Goal: Transaction & Acquisition: Purchase product/service

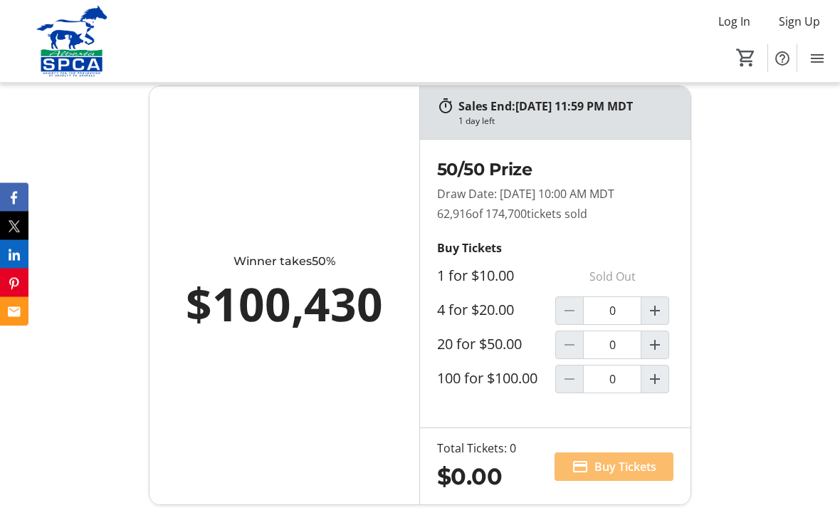
scroll to position [928, 0]
click at [662, 319] on mat-icon "Increment by one" at bounding box center [654, 310] width 17 height 17
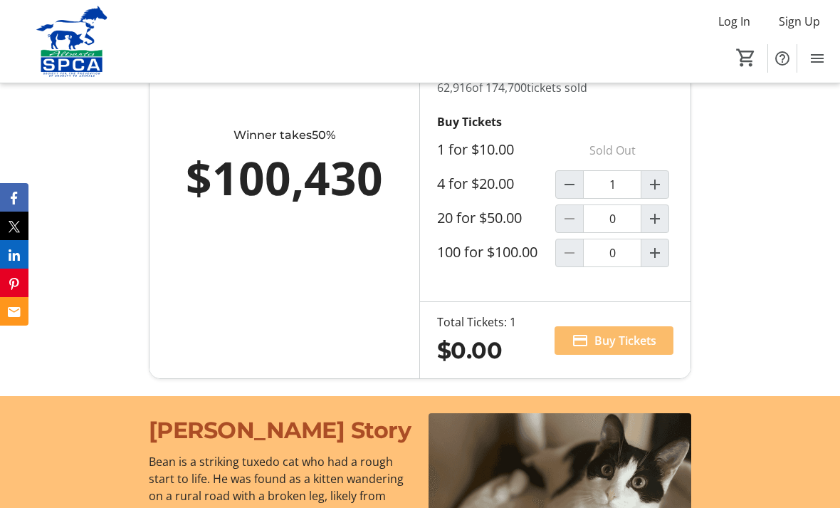
type input "1"
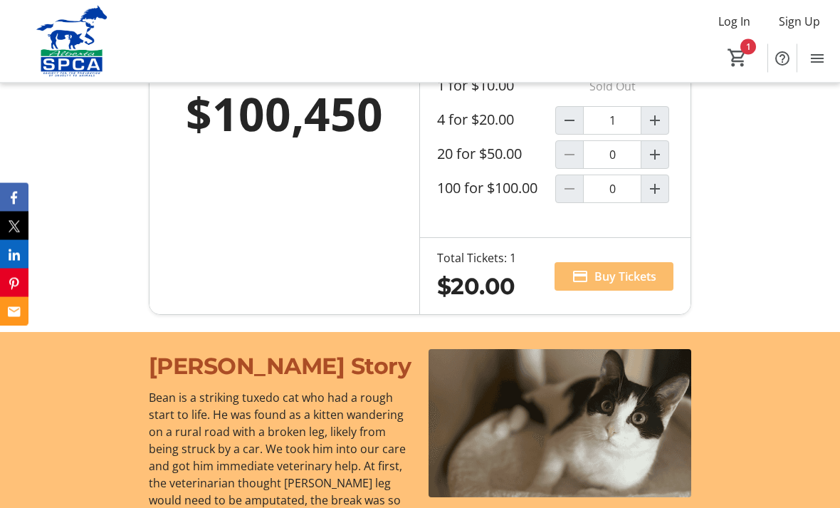
scroll to position [1118, 0]
click at [626, 285] on span "Buy Tickets" at bounding box center [625, 276] width 62 height 17
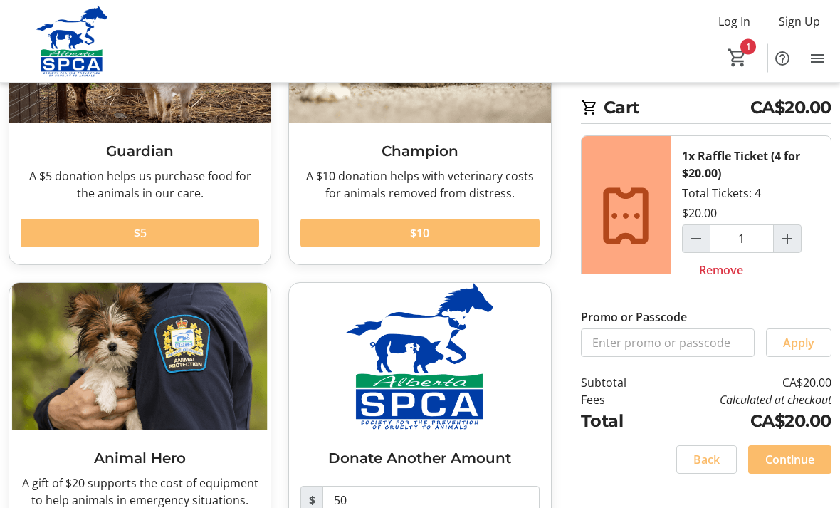
scroll to position [187, 0]
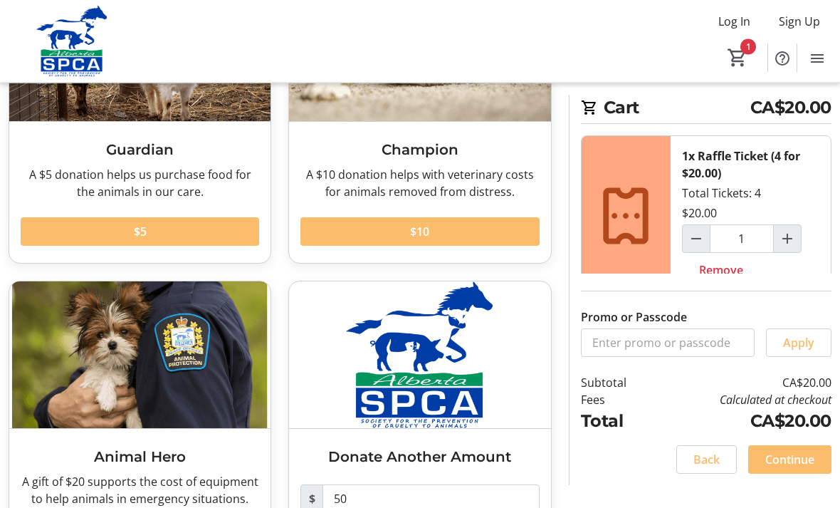
click at [799, 468] on span "Continue" at bounding box center [789, 459] width 49 height 17
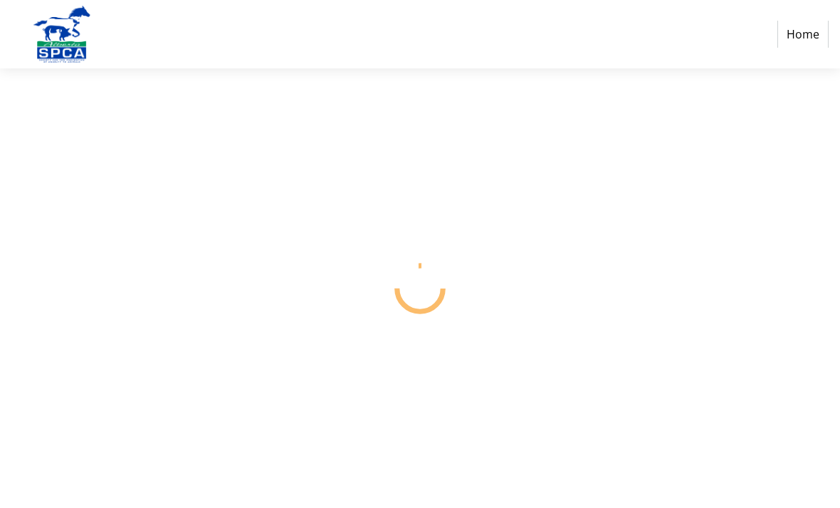
select select "CA"
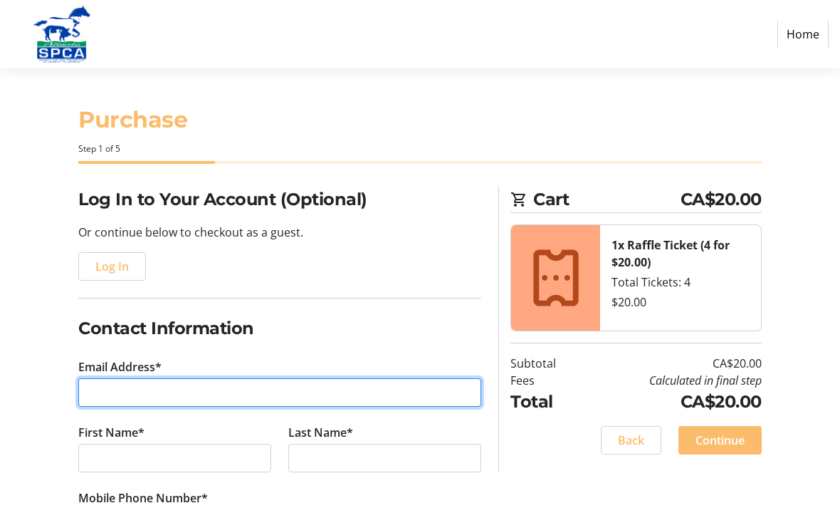
click at [229, 403] on input "Email Address*" at bounding box center [279, 392] width 403 height 28
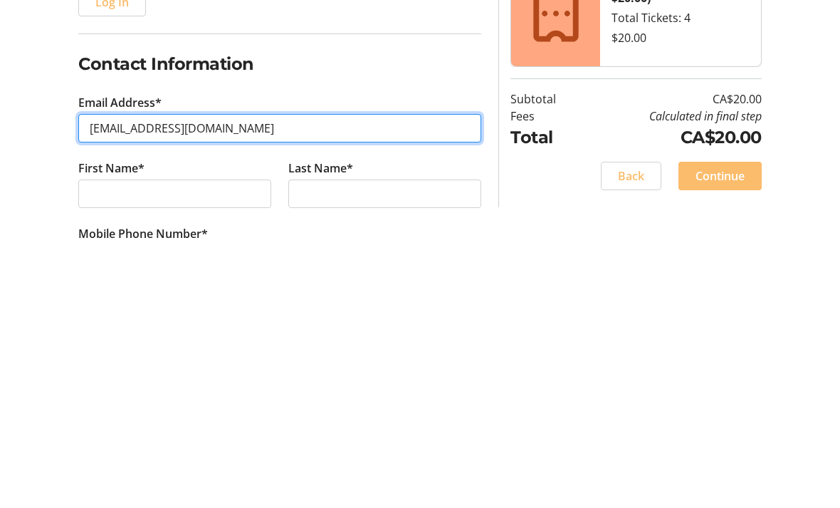
type input "[EMAIL_ADDRESS][DOMAIN_NAME]"
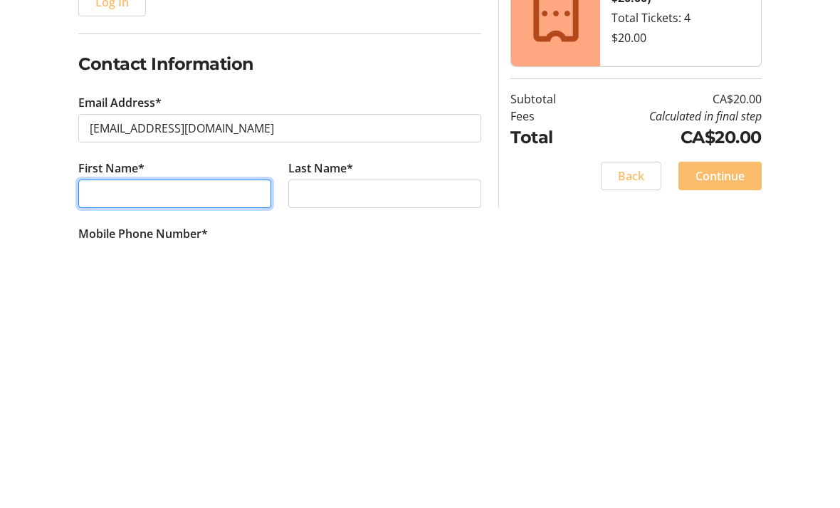
click at [193, 444] on input "First Name*" at bounding box center [174, 458] width 193 height 28
type input "[PERSON_NAME]"
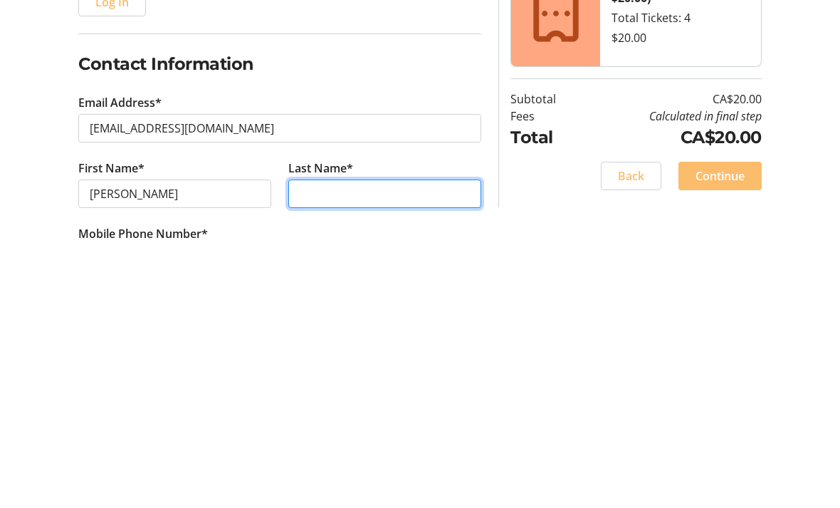
click at [397, 444] on input "Last Name*" at bounding box center [384, 458] width 193 height 28
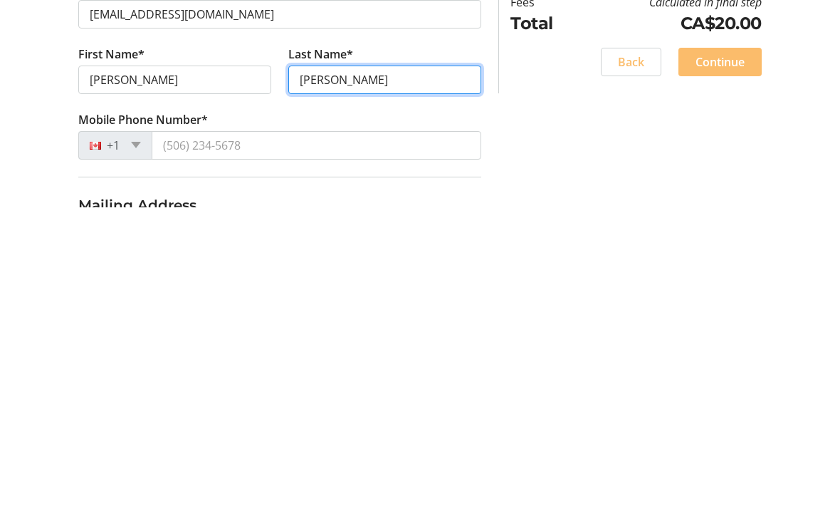
scroll to position [93, 0]
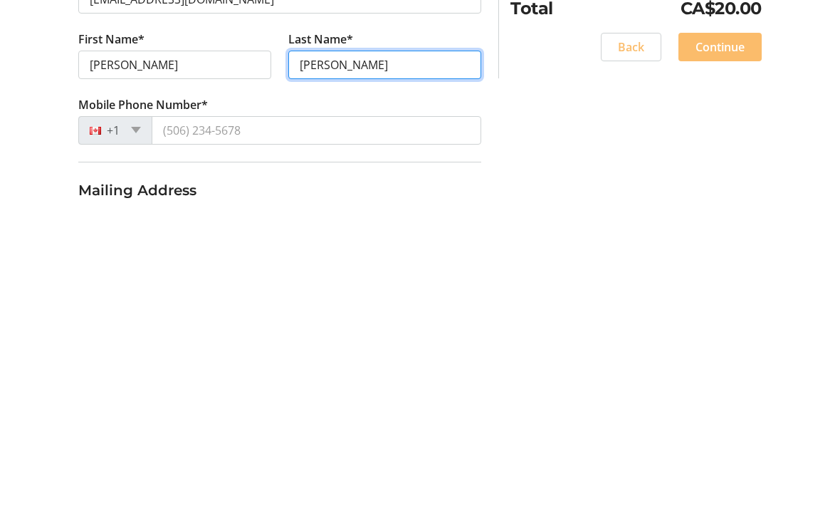
type input "[PERSON_NAME]"
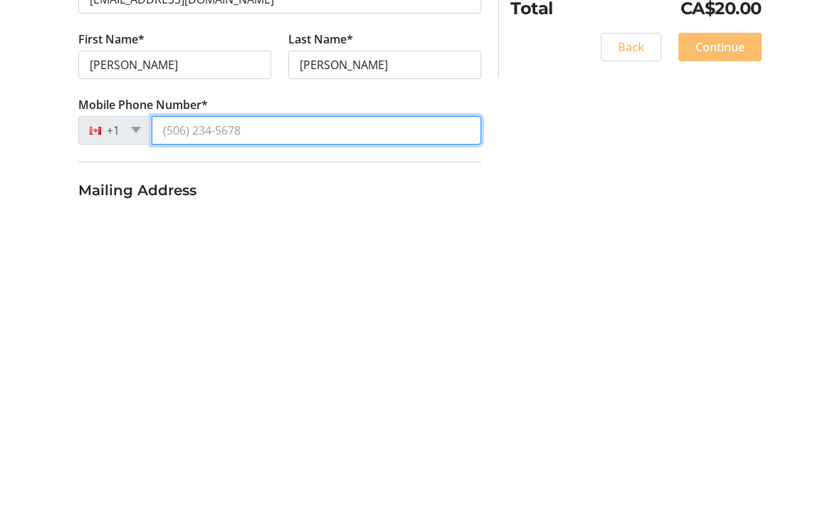
click at [295, 416] on input "Mobile Phone Number*" at bounding box center [317, 430] width 330 height 28
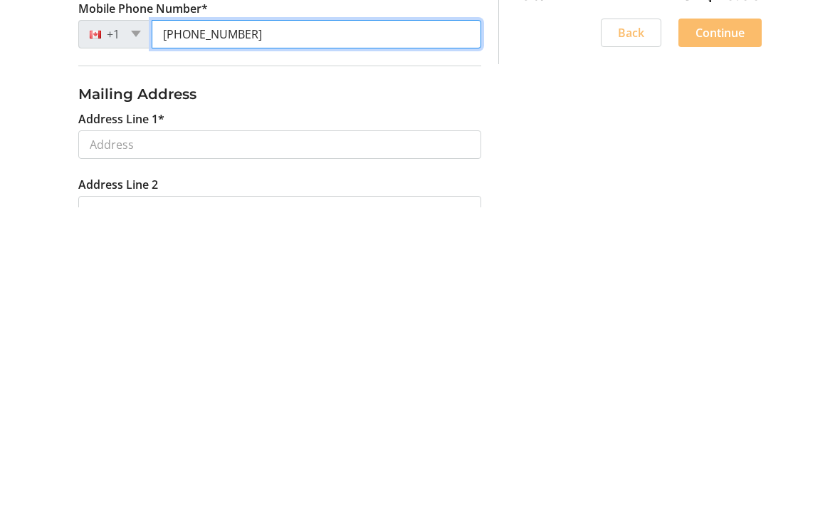
scroll to position [204, 0]
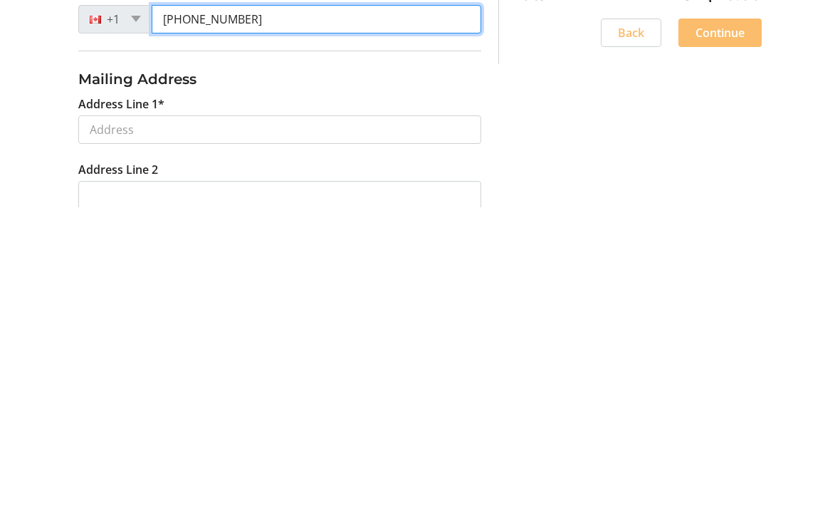
type input "[PHONE_NUMBER]"
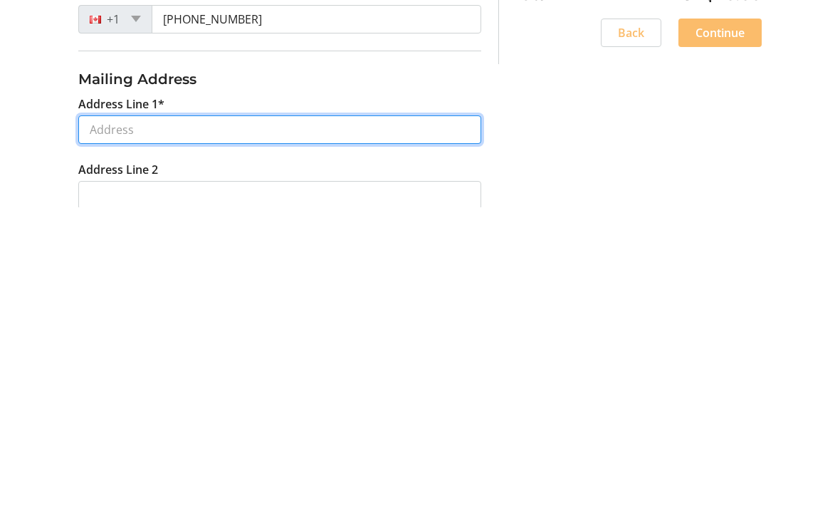
click at [224, 416] on input "Address Line 1*" at bounding box center [279, 430] width 403 height 28
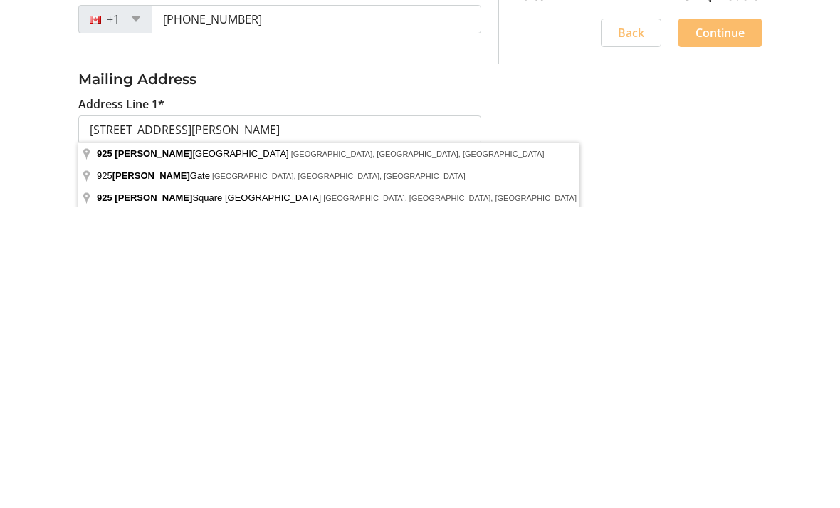
type input "[STREET_ADDRESS][PERSON_NAME]"
type input "[GEOGRAPHIC_DATA]"
select select "AB"
type input "T2Z 1C9"
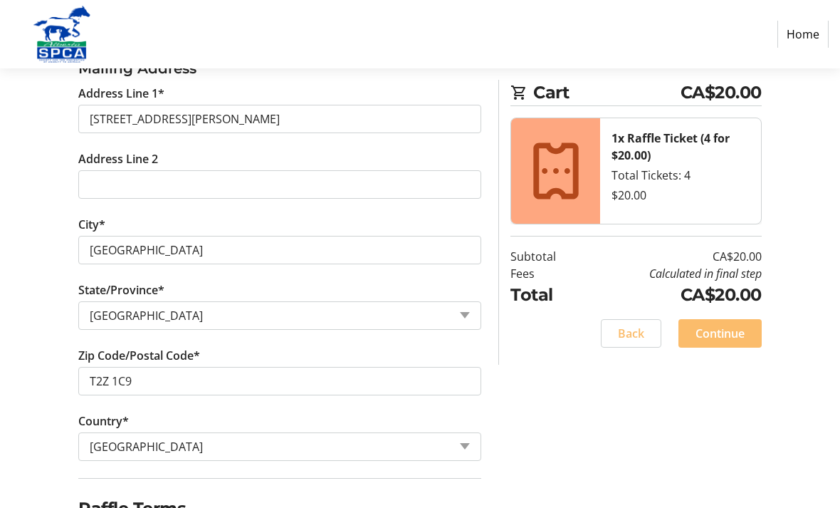
scroll to position [542, 0]
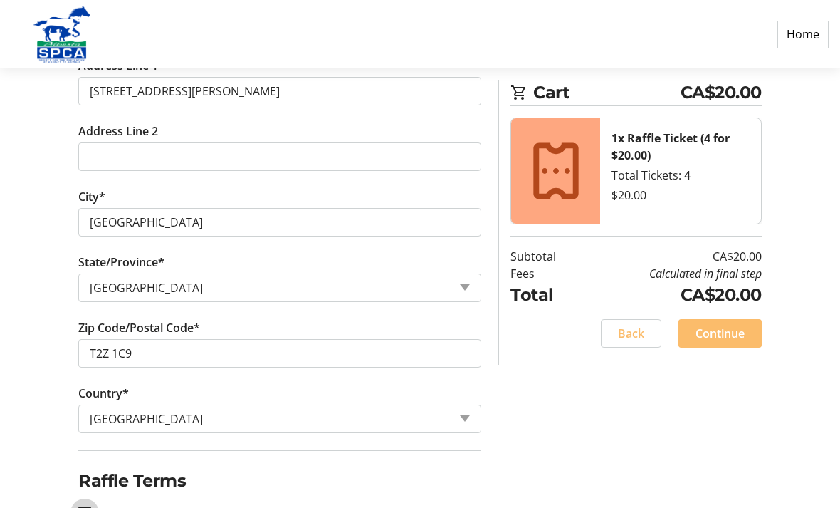
click at [82, 507] on input "I acknowledge that I am at least 18 years of age or older.*" at bounding box center [84, 512] width 13 height 13
checkbox input "true"
click at [735, 337] on span "Continue" at bounding box center [720, 333] width 49 height 17
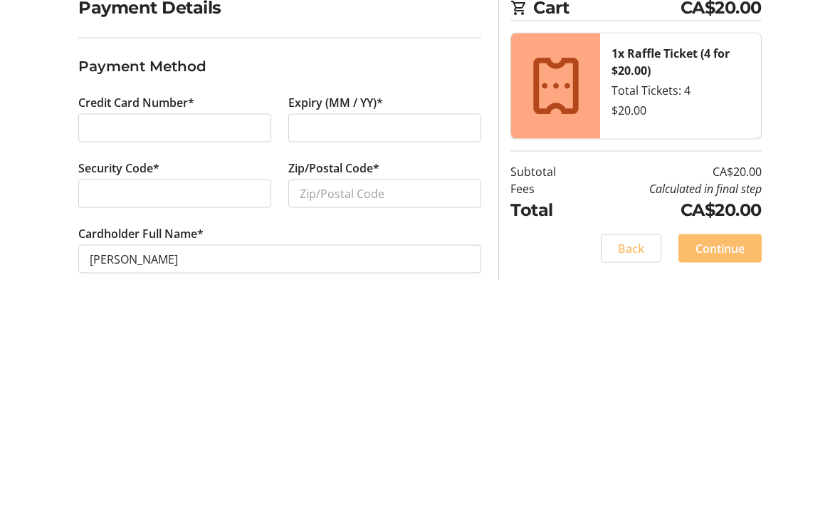
click at [819, 187] on div "Payment Details Payment Method Credit Card Number* Expiry (MM / YY)* Security C…" at bounding box center [420, 343] width 840 height 313
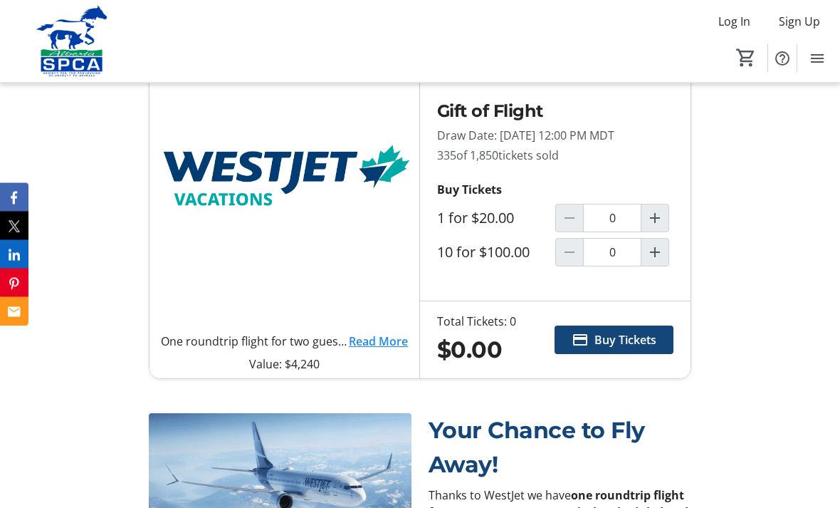
scroll to position [570, 0]
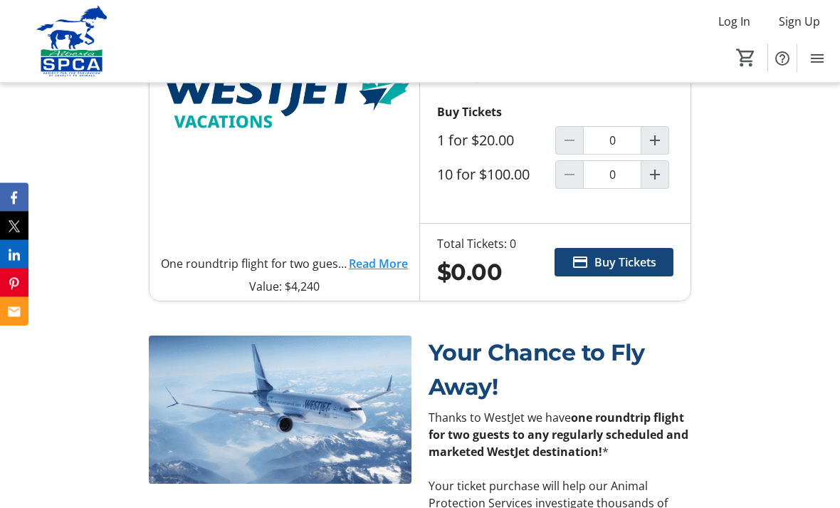
click at [668, 154] on span "Increment by one" at bounding box center [654, 140] width 27 height 27
type input "1"
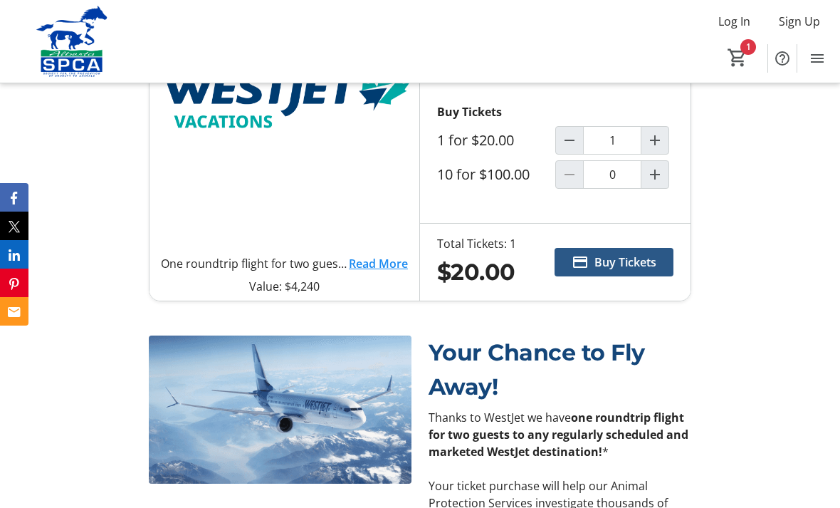
click at [644, 271] on span "Buy Tickets" at bounding box center [625, 261] width 62 height 17
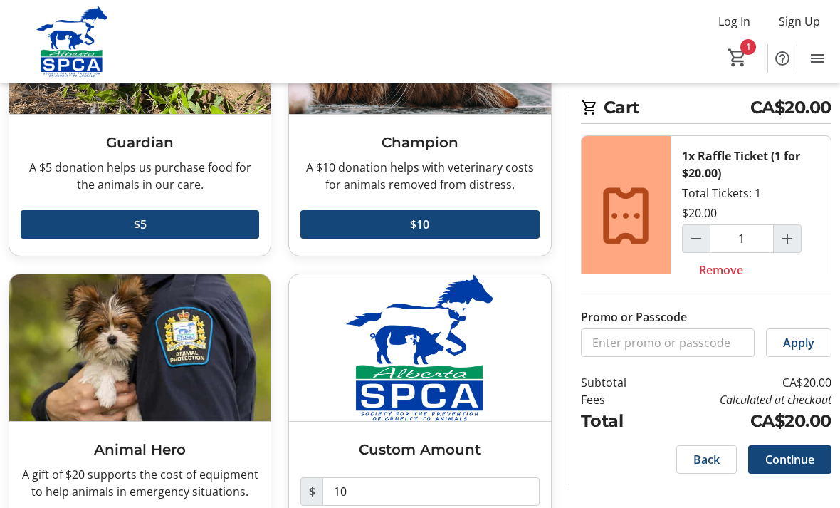
scroll to position [226, 0]
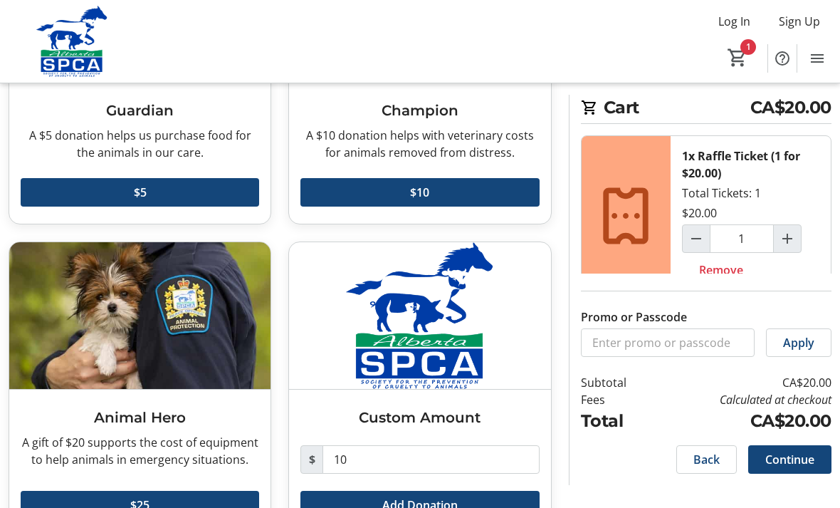
click at [507, 52] on div "Log In Sign Up Home Raffle Donations Tickets 1" at bounding box center [420, 41] width 840 height 83
click at [802, 476] on span at bounding box center [789, 459] width 83 height 34
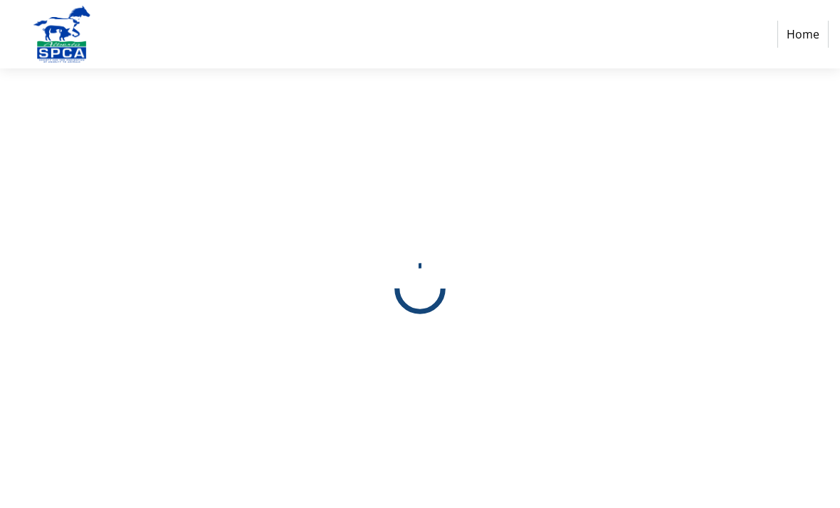
select select "CA"
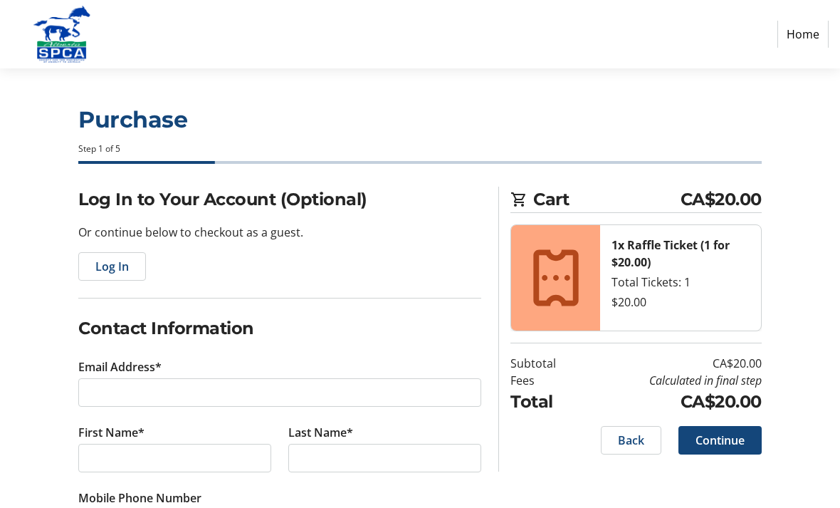
click at [437, 1] on nav "Home" at bounding box center [420, 34] width 840 height 68
